Goal: Task Accomplishment & Management: Use online tool/utility

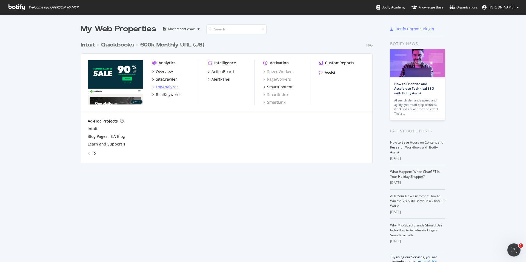
click at [166, 86] on div "LogAnalyzer" at bounding box center [167, 86] width 22 height 5
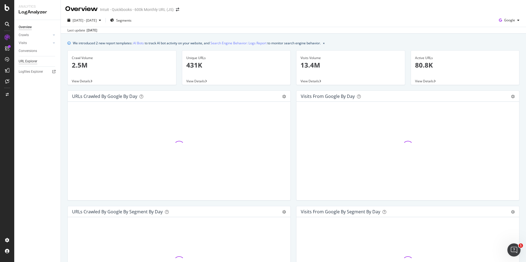
click at [33, 61] on div "URL Explorer" at bounding box center [28, 62] width 19 height 6
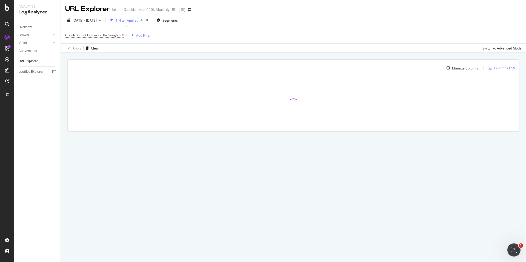
click at [145, 16] on div "1 Filter Applied" at bounding box center [126, 20] width 37 height 8
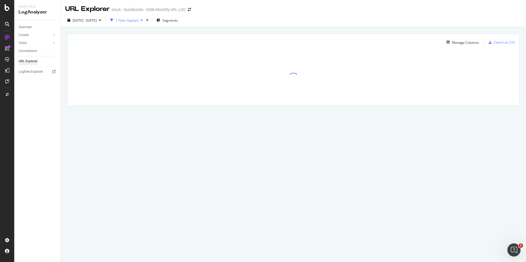
click at [138, 21] on div "1 Filter Applied" at bounding box center [127, 20] width 23 height 5
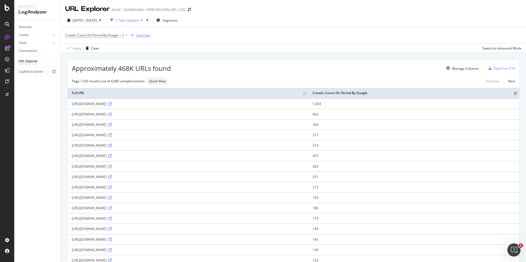
click at [143, 36] on div "Add Filter" at bounding box center [143, 35] width 15 height 5
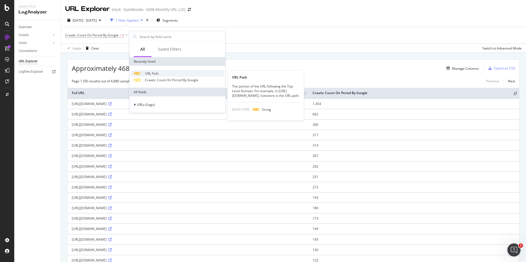
click at [171, 73] on div "URL Path" at bounding box center [177, 73] width 94 height 7
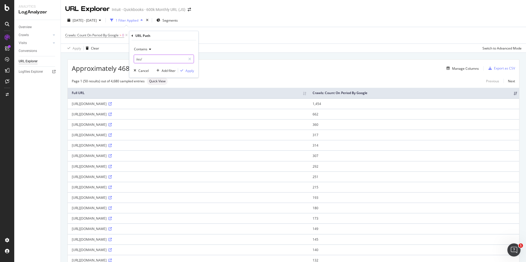
drag, startPoint x: 172, startPoint y: 60, endPoint x: 187, endPoint y: 83, distance: 27.8
type input "/ca/"
click at [187, 71] on div "Apply" at bounding box center [189, 70] width 8 height 5
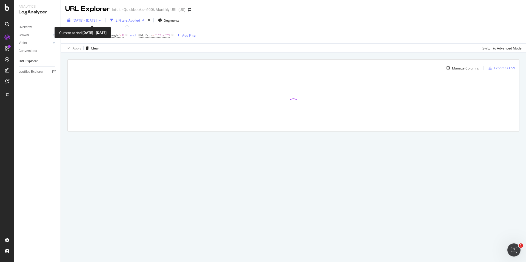
click at [94, 21] on span "[DATE] - [DATE]" at bounding box center [85, 20] width 24 height 5
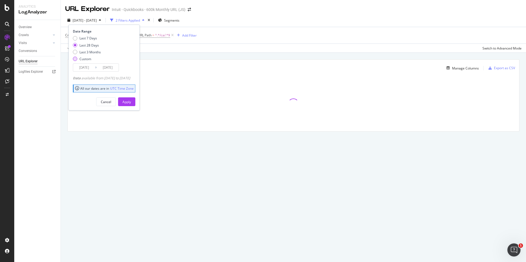
click at [75, 57] on div "Custom" at bounding box center [75, 59] width 4 height 4
click at [94, 72] on div "Date Range Last 7 Days Last 28 Days Last 3 Months Custom [DATE] Navigate forwar…" at bounding box center [103, 68] width 71 height 86
click at [91, 68] on input "[DATE]" at bounding box center [84, 68] width 22 height 8
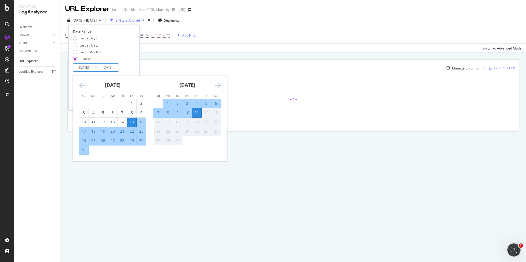
click at [80, 81] on div "[DATE]" at bounding box center [112, 87] width 67 height 23
click at [80, 85] on icon "Move backward to switch to the previous month." at bounding box center [82, 85] width 6 height 7
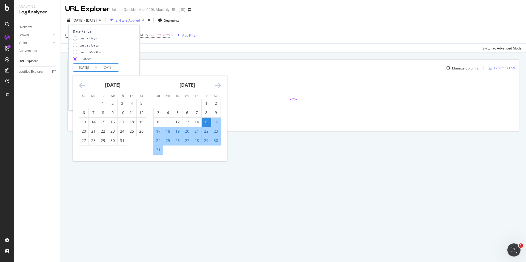
click at [80, 85] on icon "Move backward to switch to the previous month." at bounding box center [82, 85] width 6 height 7
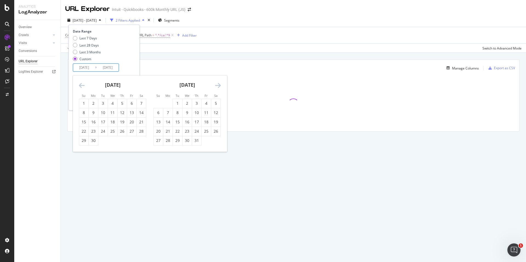
click at [80, 85] on icon "Move backward to switch to the previous month." at bounding box center [82, 85] width 6 height 7
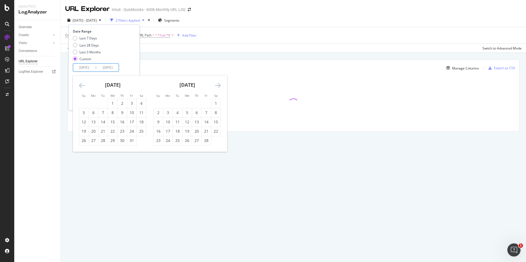
click at [80, 85] on icon "Move backward to switch to the previous month." at bounding box center [82, 85] width 6 height 7
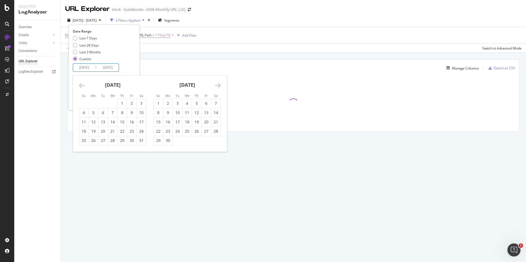
click at [80, 85] on icon "Move backward to switch to the previous month." at bounding box center [82, 85] width 6 height 7
click at [194, 104] on div "1" at bounding box center [196, 103] width 9 height 5
type input "[DATE]"
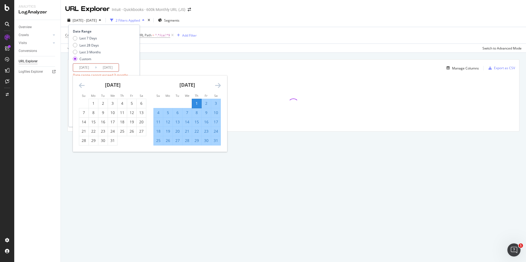
click at [217, 84] on icon "Move forward to switch to the next month." at bounding box center [218, 85] width 6 height 7
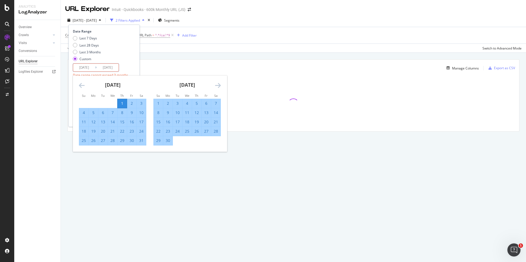
click at [217, 84] on icon "Move forward to switch to the next month." at bounding box center [218, 85] width 6 height 7
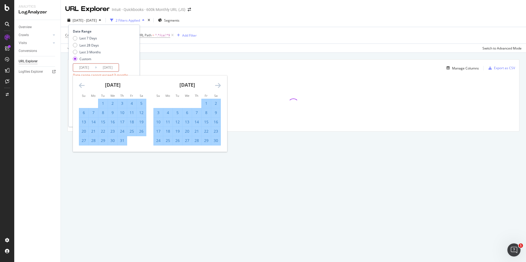
click at [217, 84] on icon "Move forward to switch to the next month." at bounding box center [218, 85] width 6 height 7
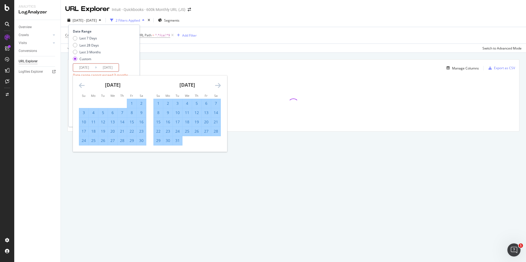
click at [217, 84] on icon "Move forward to switch to the next month." at bounding box center [218, 85] width 6 height 7
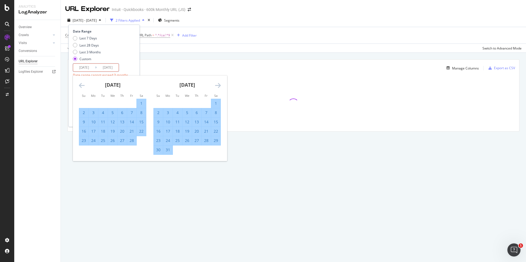
click at [217, 84] on icon "Move forward to switch to the next month." at bounding box center [218, 85] width 6 height 7
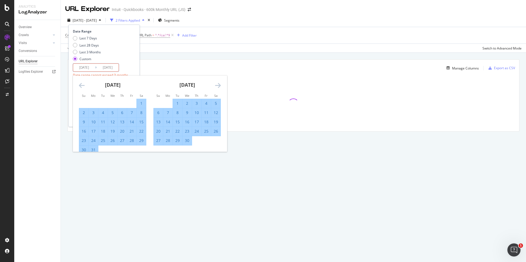
click at [217, 84] on icon "Move forward to switch to the next month." at bounding box center [218, 85] width 6 height 7
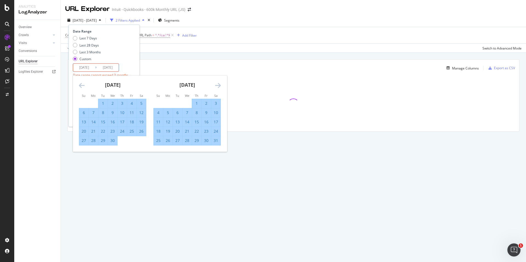
click at [217, 84] on icon "Move forward to switch to the next month." at bounding box center [218, 85] width 6 height 7
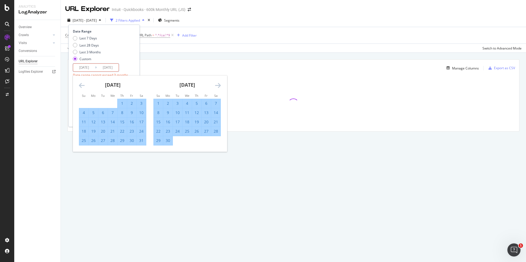
click at [217, 84] on icon "Move forward to switch to the next month." at bounding box center [218, 85] width 6 height 7
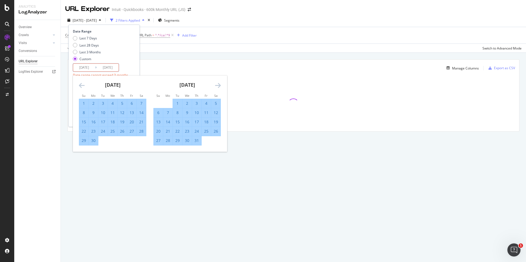
click at [217, 84] on icon "Move forward to switch to the next month." at bounding box center [218, 85] width 6 height 7
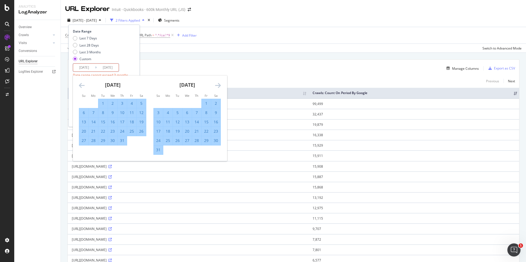
click at [217, 84] on icon "Move forward to switch to the next month." at bounding box center [218, 85] width 6 height 7
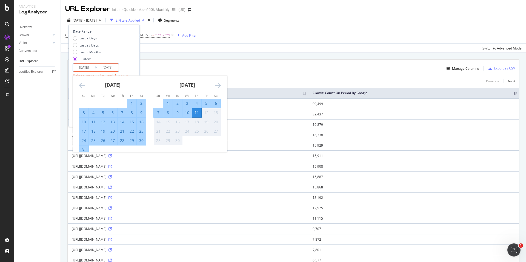
click at [196, 114] on div "11" at bounding box center [196, 112] width 9 height 5
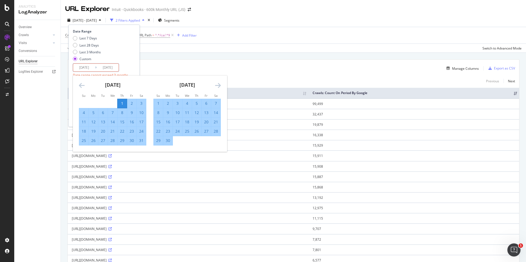
click at [97, 66] on input "[DATE]" at bounding box center [108, 68] width 22 height 8
click at [219, 87] on icon "Move forward to switch to the next month." at bounding box center [218, 85] width 6 height 7
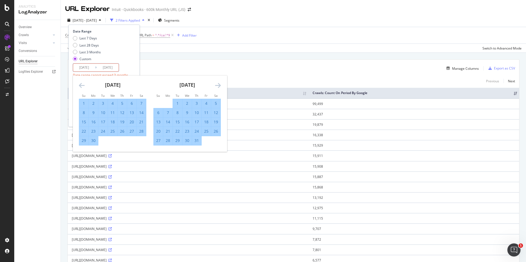
click at [219, 87] on icon "Move forward to switch to the next month." at bounding box center [218, 85] width 6 height 7
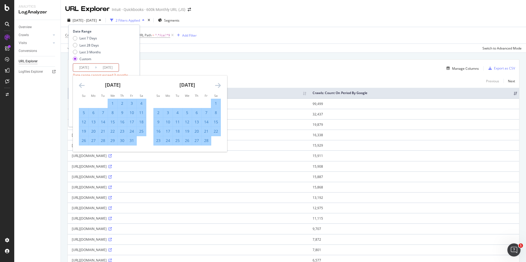
click at [219, 87] on icon "Move forward to switch to the next month." at bounding box center [218, 85] width 6 height 7
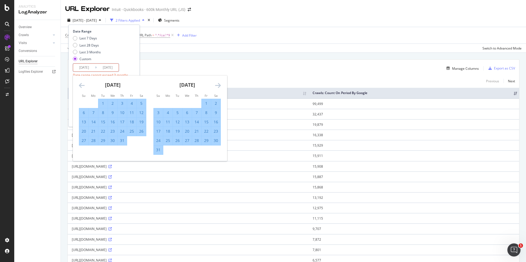
click at [219, 87] on icon "Move forward to switch to the next month." at bounding box center [218, 85] width 6 height 7
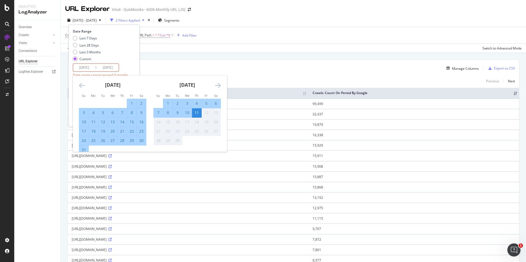
click at [219, 87] on icon "Move forward to switch to the next month." at bounding box center [218, 85] width 6 height 7
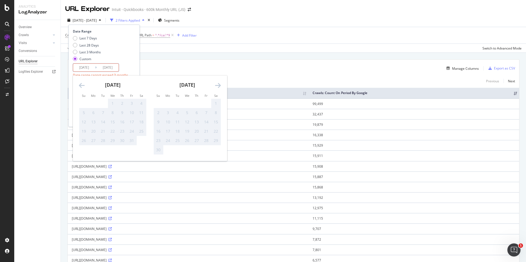
click at [81, 84] on icon "Move backward to switch to the previous month." at bounding box center [82, 85] width 6 height 7
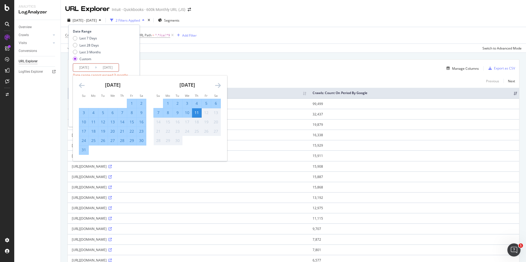
click at [130, 102] on div "1" at bounding box center [131, 103] width 9 height 5
type input "[DATE]"
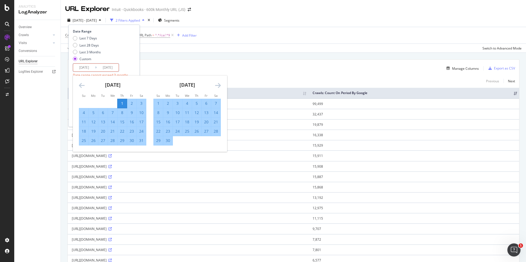
click at [108, 68] on input "[DATE]" at bounding box center [108, 68] width 22 height 8
click at [218, 87] on icon "Move forward to switch to the next month." at bounding box center [218, 85] width 6 height 7
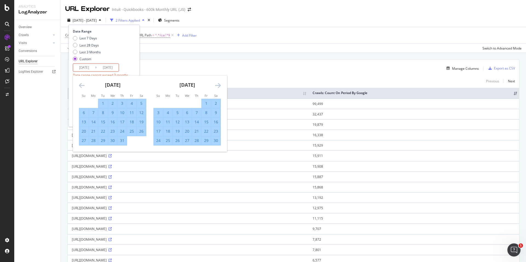
click at [218, 87] on icon "Move forward to switch to the next month." at bounding box center [218, 85] width 6 height 7
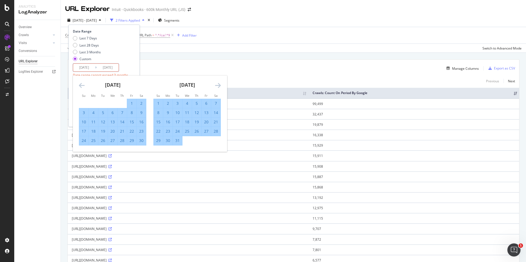
click at [218, 87] on icon "Move forward to switch to the next month." at bounding box center [218, 85] width 6 height 7
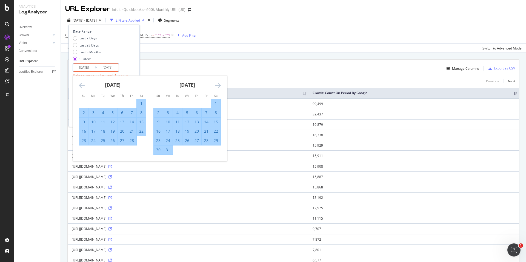
click at [218, 87] on icon "Move forward to switch to the next month." at bounding box center [218, 85] width 6 height 7
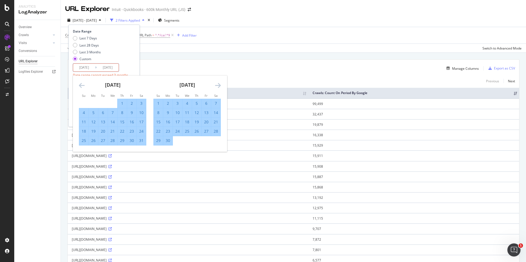
click at [218, 87] on icon "Move forward to switch to the next month." at bounding box center [218, 85] width 6 height 7
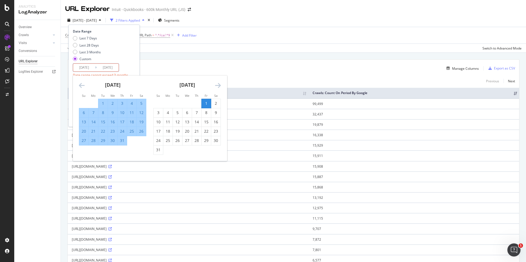
click at [218, 87] on icon "Move forward to switch to the next month." at bounding box center [218, 85] width 6 height 7
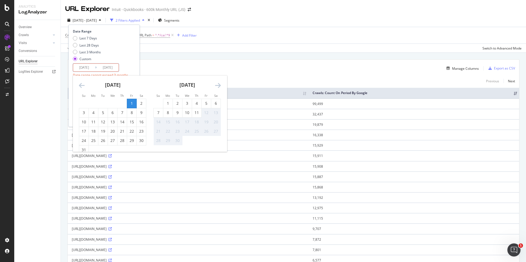
click at [218, 87] on icon "Move forward to switch to the next month." at bounding box center [218, 85] width 6 height 7
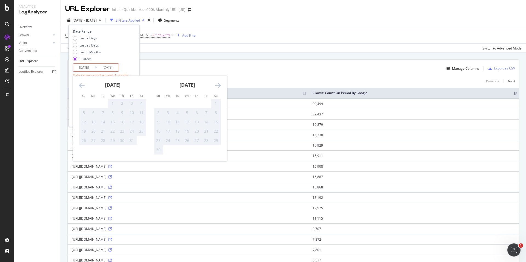
click at [218, 87] on icon "Move forward to switch to the next month." at bounding box center [218, 85] width 6 height 7
click at [85, 86] on div "[DATE]" at bounding box center [112, 87] width 67 height 23
click at [82, 84] on icon "Move backward to switch to the previous month." at bounding box center [82, 85] width 6 height 7
click at [84, 86] on icon "Move backward to switch to the previous month." at bounding box center [82, 85] width 6 height 7
click at [80, 84] on icon "Move backward to switch to the previous month." at bounding box center [82, 85] width 6 height 7
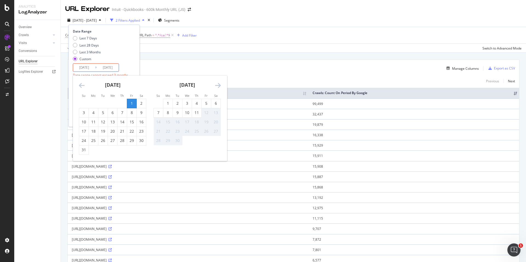
click at [132, 106] on div "1" at bounding box center [131, 103] width 9 height 5
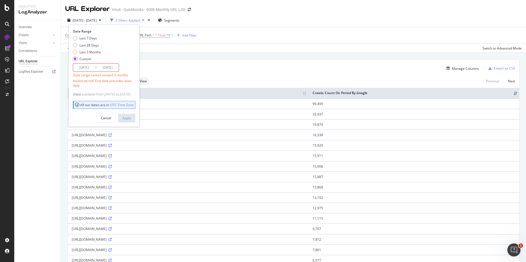
click at [111, 69] on input "[DATE]" at bounding box center [108, 68] width 22 height 8
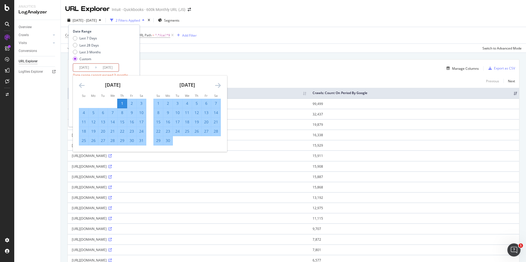
click at [83, 67] on input "[DATE]" at bounding box center [84, 68] width 22 height 8
type input "[DATE]"
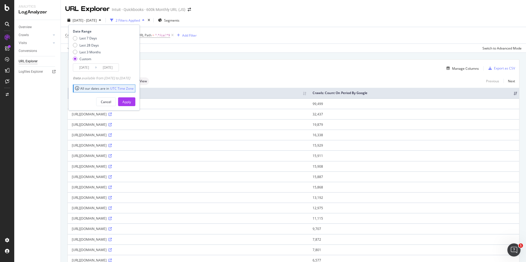
click at [116, 68] on input "[DATE]" at bounding box center [108, 68] width 22 height 8
type input "[DATE]"
click at [130, 103] on button "Apply" at bounding box center [126, 102] width 17 height 9
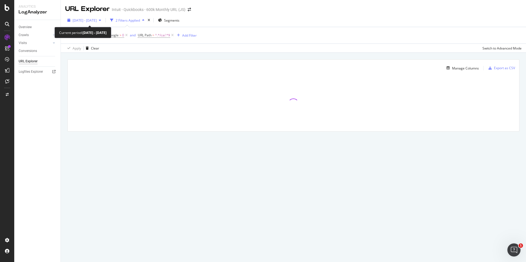
click at [103, 20] on div "button" at bounding box center [100, 20] width 7 height 3
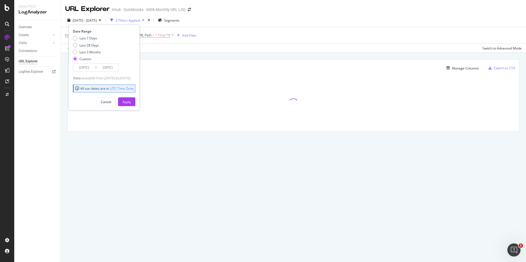
click at [101, 69] on input "[DATE]" at bounding box center [108, 68] width 22 height 8
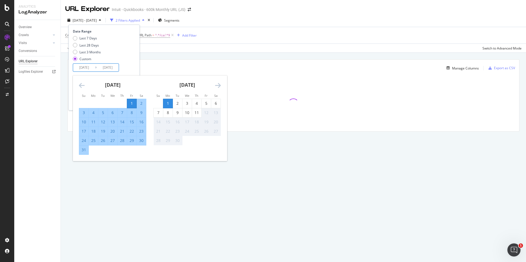
click at [131, 103] on div "1" at bounding box center [131, 103] width 9 height 5
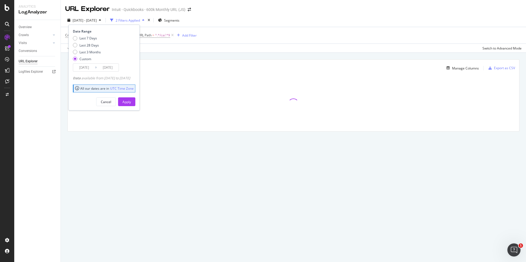
click at [108, 67] on input "[DATE]" at bounding box center [108, 68] width 22 height 8
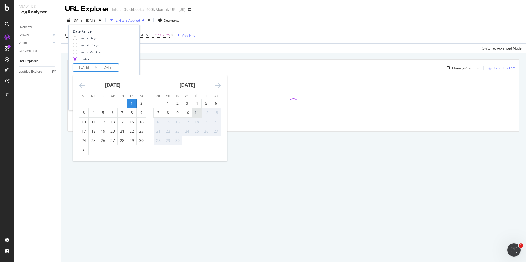
click at [200, 114] on div "11" at bounding box center [196, 112] width 9 height 5
type input "[DATE]"
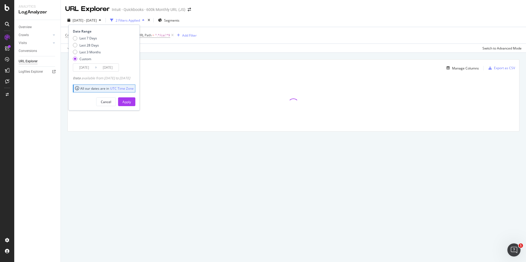
click at [101, 66] on input "[DATE]" at bounding box center [108, 68] width 22 height 8
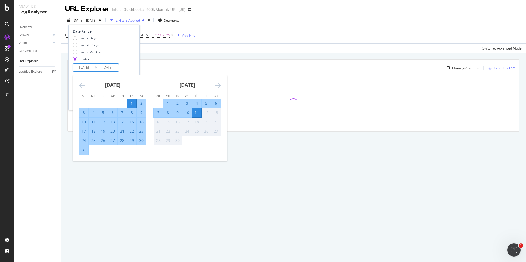
click at [134, 56] on div "Last 7 Days Last 28 Days Last 3 Months Custom" at bounding box center [103, 50] width 61 height 28
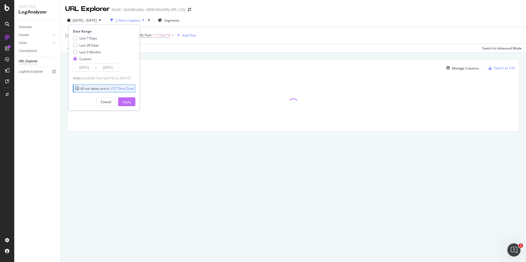
click at [131, 103] on div "Apply" at bounding box center [126, 102] width 8 height 5
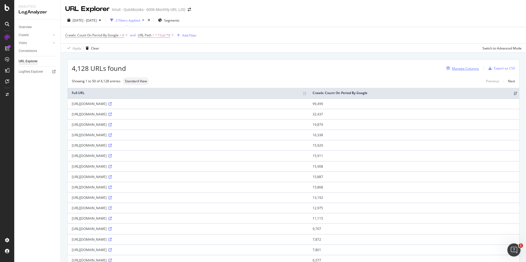
click at [460, 69] on div "Manage Columns" at bounding box center [465, 68] width 27 height 5
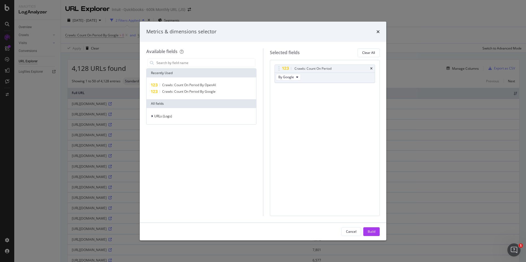
click at [459, 67] on div "Metrics & dimensions selector Available fields Recently Used Crawls: Count On P…" at bounding box center [263, 131] width 526 height 262
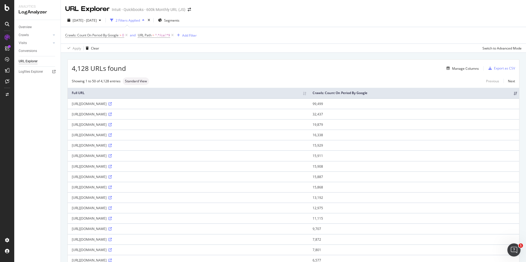
click at [466, 65] on div "4,128 URLs found Manage Columns Export as CSV" at bounding box center [293, 66] width 451 height 13
click at [461, 68] on div "Manage Columns" at bounding box center [465, 68] width 27 height 5
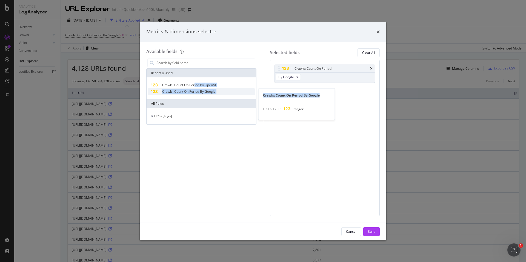
drag, startPoint x: 194, startPoint y: 85, endPoint x: 326, endPoint y: 97, distance: 132.8
click at [255, 95] on div "Crawls: Count On Period By OpenAI Crawls: Count On Period By Google Crawls: Cou…" at bounding box center [201, 88] width 107 height 13
click at [175, 84] on span "Crawls: Count On Period By OpenAI" at bounding box center [189, 85] width 54 height 5
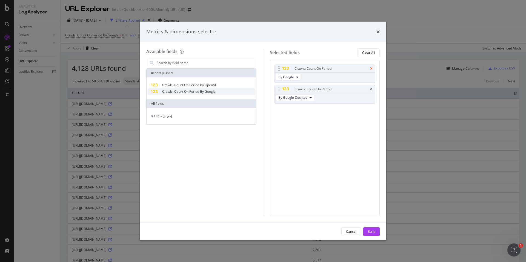
click at [371, 68] on icon "times" at bounding box center [371, 68] width 2 height 3
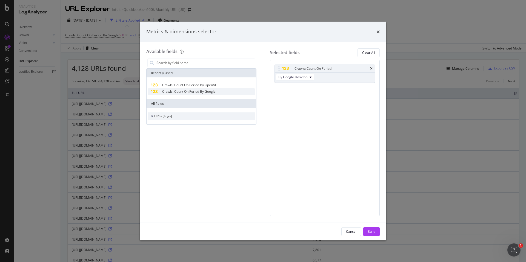
click at [166, 117] on span "URLs (Logs)" at bounding box center [163, 116] width 18 height 5
click at [165, 123] on span "URL Scheme" at bounding box center [166, 124] width 19 height 5
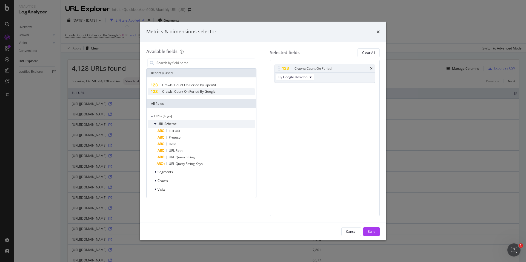
click at [165, 123] on span "URL Scheme" at bounding box center [166, 124] width 19 height 5
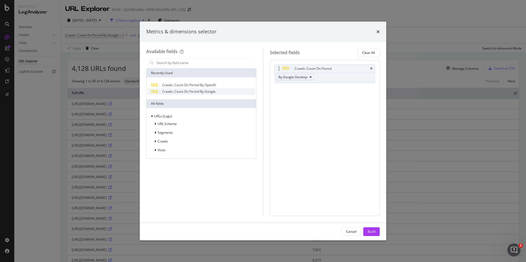
click at [313, 77] on button "By Google Desktop" at bounding box center [295, 77] width 38 height 7
click at [294, 109] on span "By OpenAI" at bounding box center [301, 109] width 43 height 5
click at [159, 147] on div "Visits" at bounding box center [201, 151] width 107 height 8
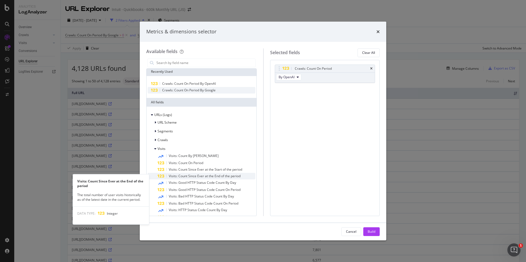
scroll to position [0, 0]
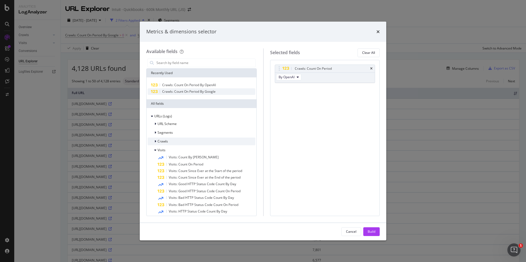
click at [160, 142] on span "Crawls" at bounding box center [162, 141] width 10 height 5
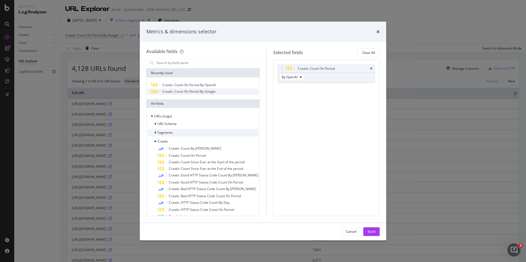
click at [164, 131] on span "Segments" at bounding box center [164, 132] width 15 height 5
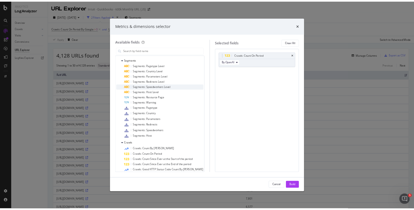
scroll to position [59, 0]
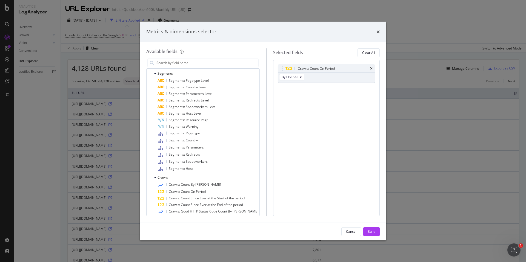
click at [349, 201] on div "Crawls: Count On Period By OpenAI You can use this field as a To pick up a drag…" at bounding box center [326, 138] width 107 height 156
click at [369, 231] on div "Build" at bounding box center [372, 232] width 8 height 5
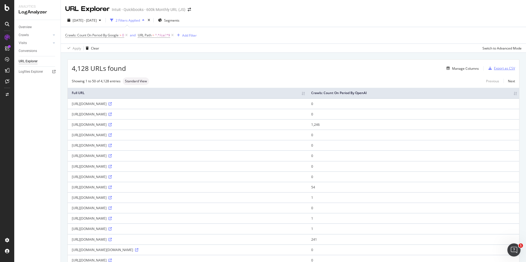
click at [504, 67] on div "Export as CSV" at bounding box center [504, 68] width 21 height 5
click at [498, 68] on div "Export as CSV" at bounding box center [504, 68] width 21 height 5
click at [505, 67] on div "Export as CSV" at bounding box center [504, 68] width 21 height 5
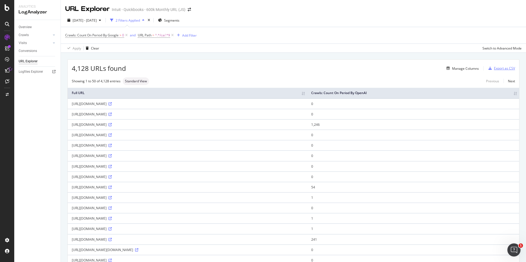
click at [505, 67] on div "Export as CSV" at bounding box center [504, 68] width 21 height 5
click at [500, 67] on div "Export as CSV" at bounding box center [504, 68] width 21 height 5
click at [503, 49] on div "Switch to Advanced Mode" at bounding box center [501, 48] width 39 height 5
click at [503, 49] on div "Switch back to Simple mode" at bounding box center [500, 48] width 42 height 5
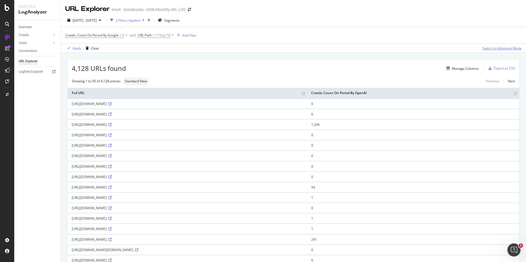
click at [503, 49] on div "Switch to Advanced Mode" at bounding box center [501, 48] width 39 height 5
click at [230, 35] on div "Add Filter Group" at bounding box center [219, 35] width 25 height 5
click at [230, 35] on div "Crawls: Count On Period By Google > 0 and URL Path = ^.*/ca/.*$ Add Filter Add …" at bounding box center [293, 35] width 456 height 16
click at [207, 35] on div "Add Filter Group" at bounding box center [219, 35] width 25 height 5
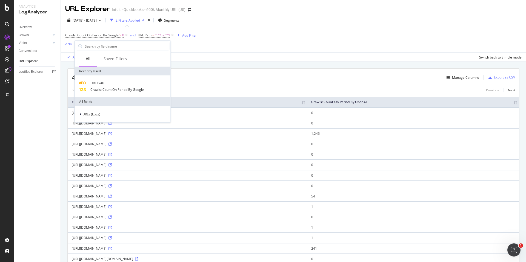
click at [292, 35] on div "Crawls: Count On Period By Google > 0 and URL Path = ^.*/ca/.*$ Add Filter AND …" at bounding box center [293, 39] width 456 height 25
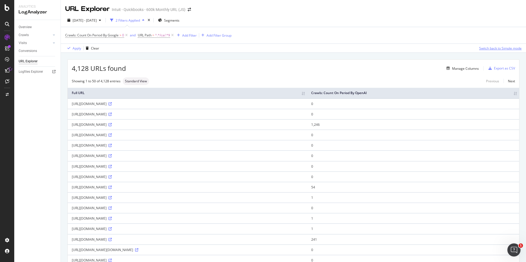
click at [516, 48] on div "Switch back to Simple mode" at bounding box center [500, 48] width 42 height 5
click at [497, 69] on div "Export as CSV" at bounding box center [504, 68] width 21 height 5
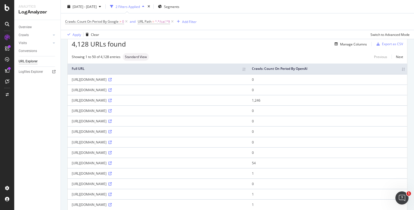
scroll to position [17, 0]
